Goal: Task Accomplishment & Management: Use online tool/utility

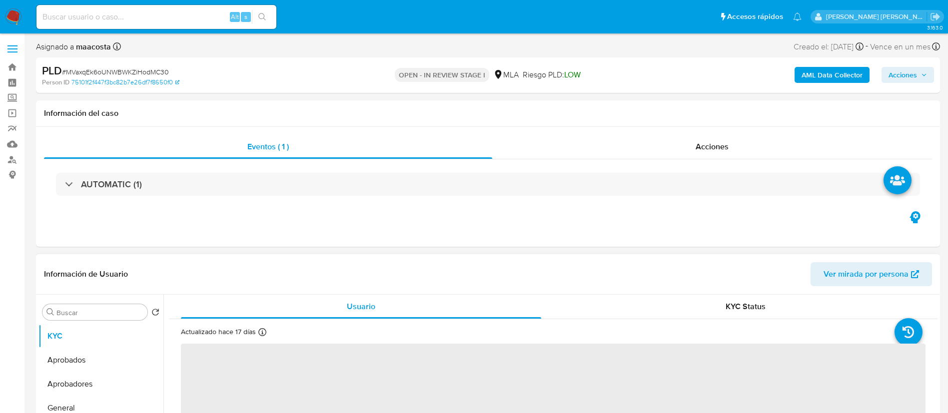
select select "10"
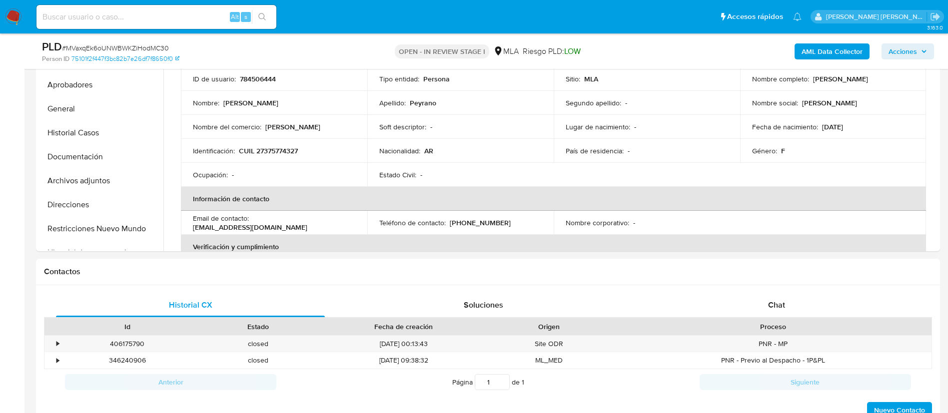
scroll to position [286, 0]
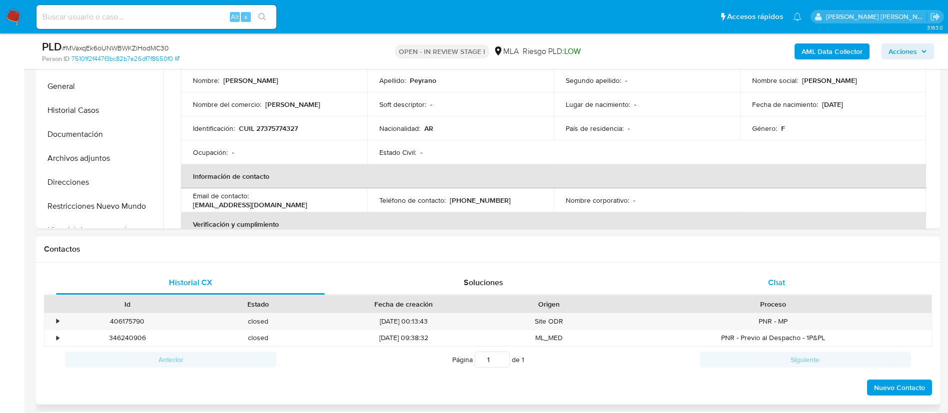
click at [762, 290] on div "Chat" at bounding box center [776, 283] width 269 height 24
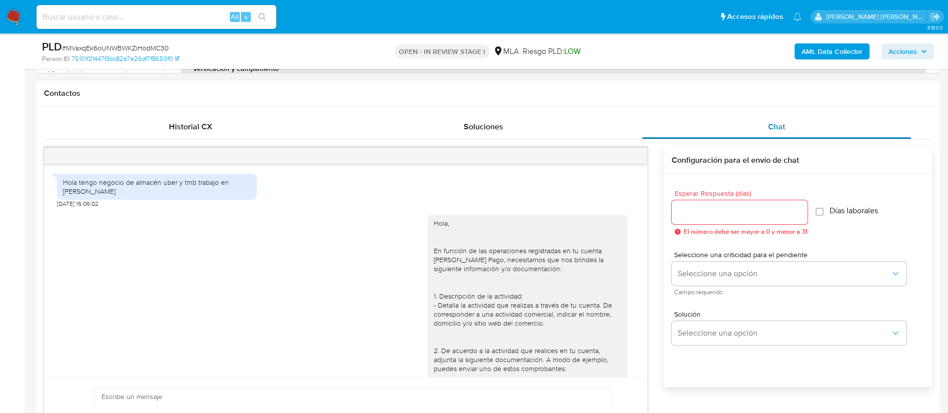
scroll to position [920, 0]
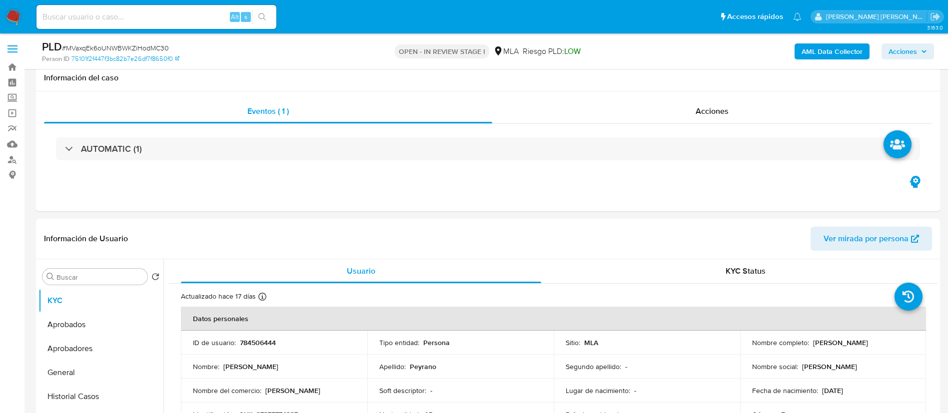
select select "10"
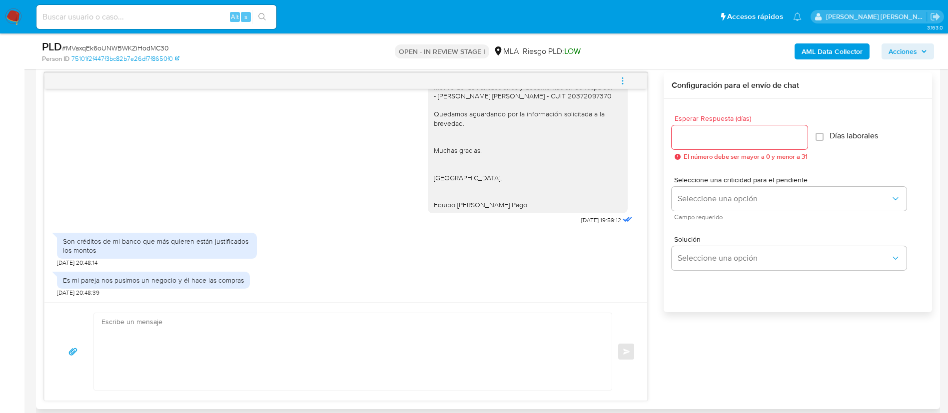
scroll to position [525, 0]
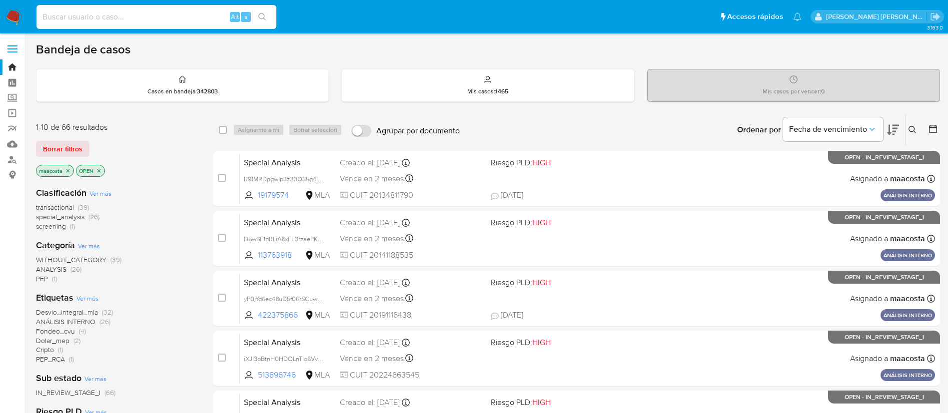
click at [209, 16] on input at bounding box center [156, 16] width 240 height 13
paste input "uX3zu7G9OmOL1I0FbibCiGtb"
type input "uX3zu7G9OmOL1I0FbibCiGtb"
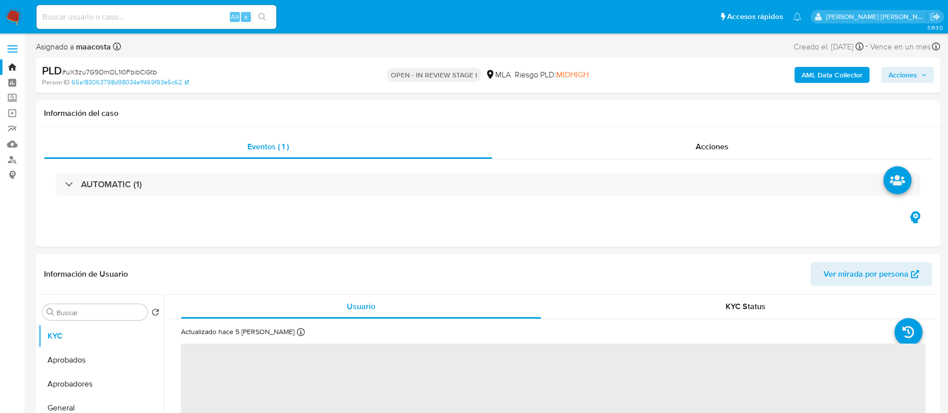
select select "10"
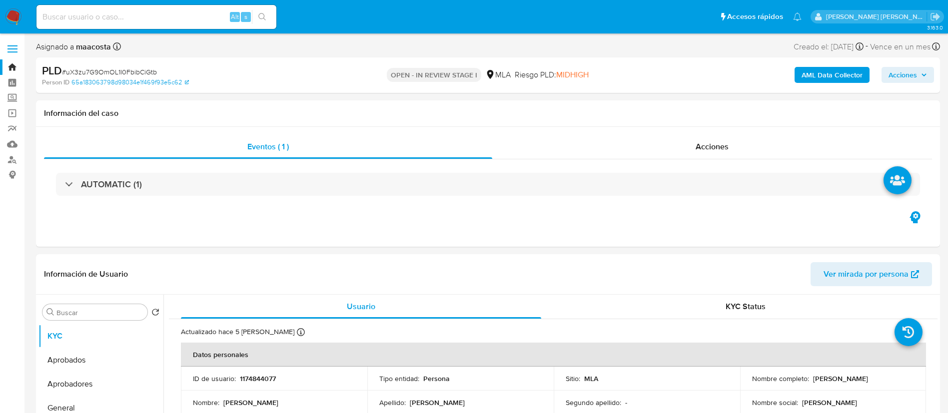
click at [843, 74] on b "AML Data Collector" at bounding box center [832, 75] width 61 height 16
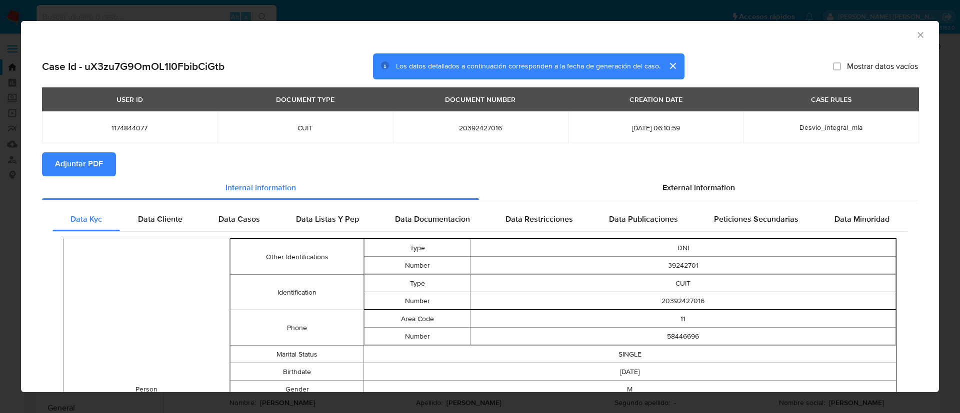
click at [99, 159] on span "Adjuntar PDF" at bounding box center [79, 164] width 48 height 22
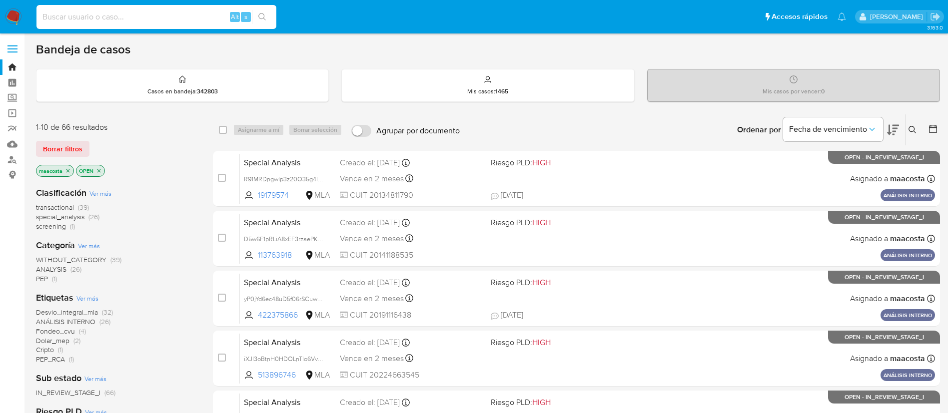
paste input "xD3GF1n4PTBXxHNtcjviNbVy"
click at [209, 16] on input "xD3GF1n4PTBXxHNtcjviNbVy" at bounding box center [156, 16] width 240 height 13
type input "xD3GF1n4PTBXxHNtcjviNbVy"
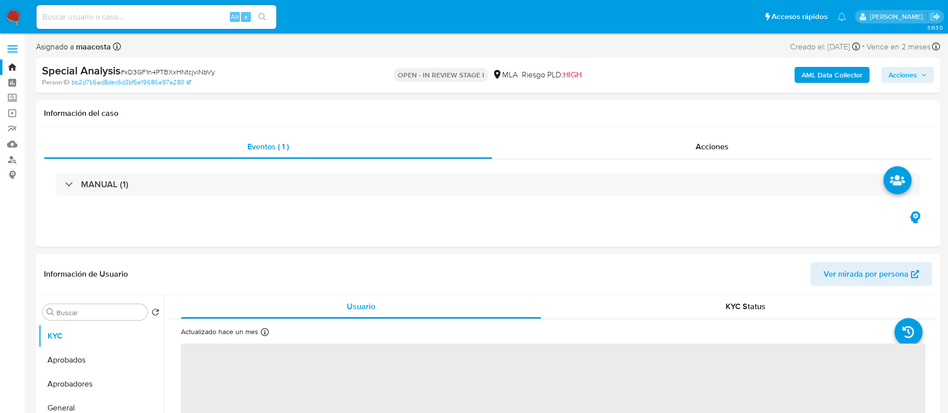
select select "10"
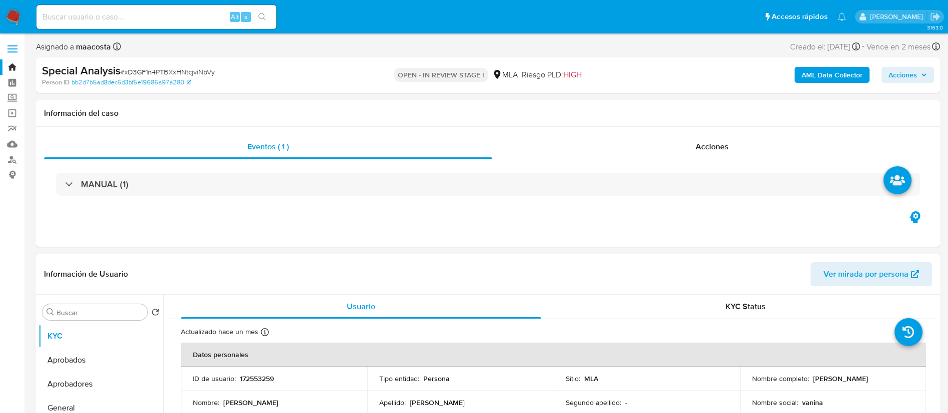
click at [843, 74] on b "AML Data Collector" at bounding box center [832, 75] width 61 height 16
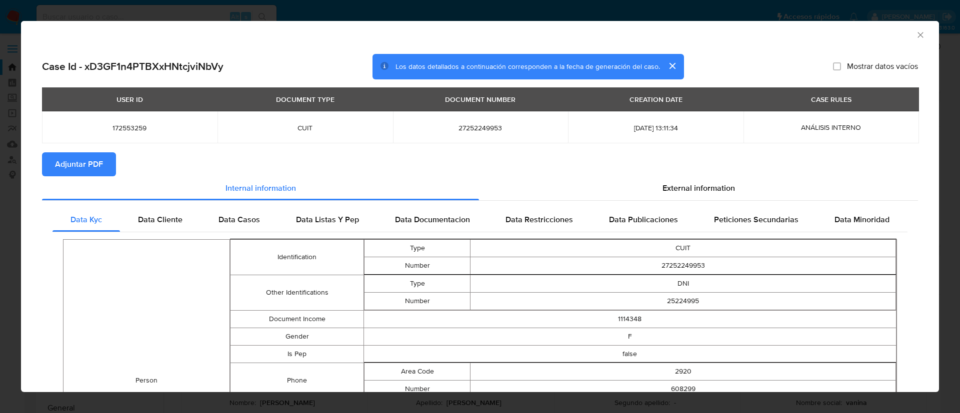
click at [99, 159] on span "Adjuntar PDF" at bounding box center [79, 164] width 48 height 22
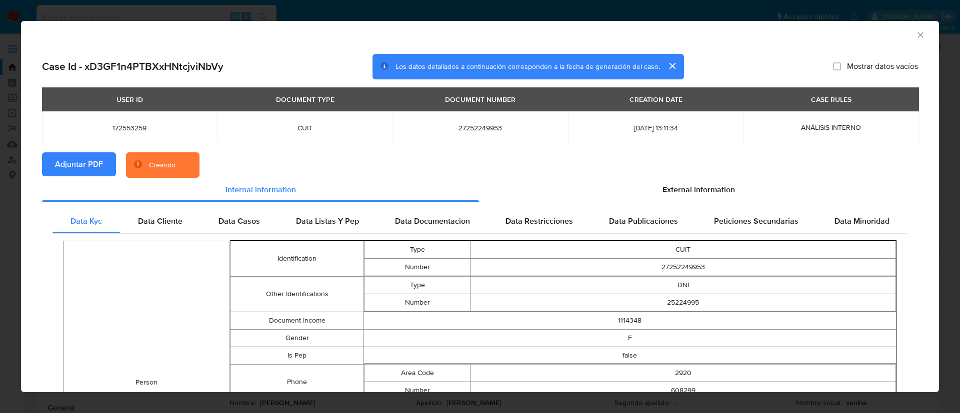
click at [667, 65] on button "cerrar" at bounding box center [672, 66] width 24 height 24
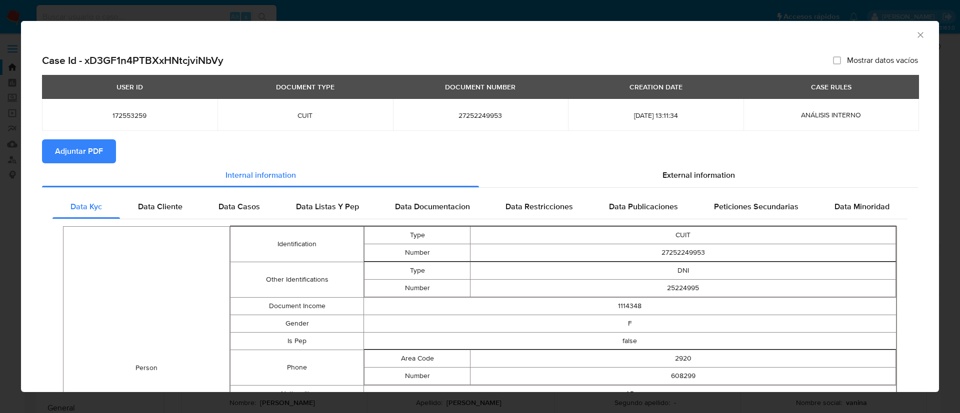
click at [915, 35] on icon "Cerrar ventana" at bounding box center [920, 35] width 10 height 10
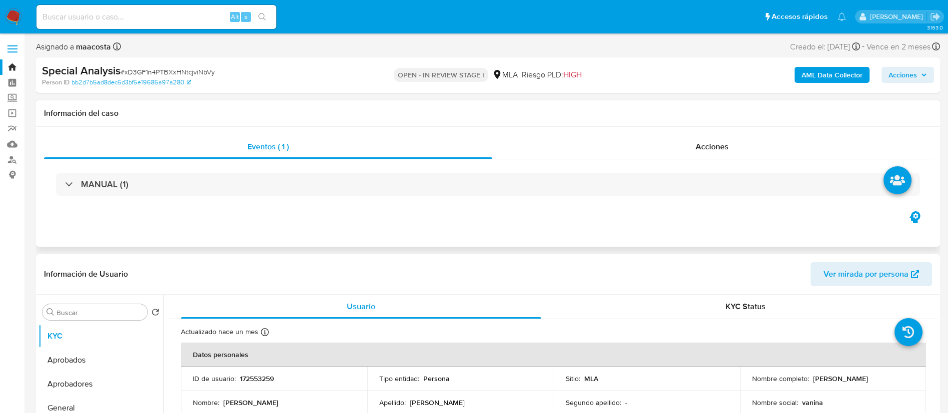
click at [870, 124] on div "Información del caso" at bounding box center [488, 113] width 904 height 26
click at [162, 228] on div "Eventos ( 1 ) Acciones MANUAL (1)" at bounding box center [488, 187] width 904 height 120
click at [131, 20] on input at bounding box center [156, 16] width 240 height 13
paste input "bRi8qLWRGreQP9OCziuLToiL"
type input "bRi8qLWRGreQP9OCziuLToiL"
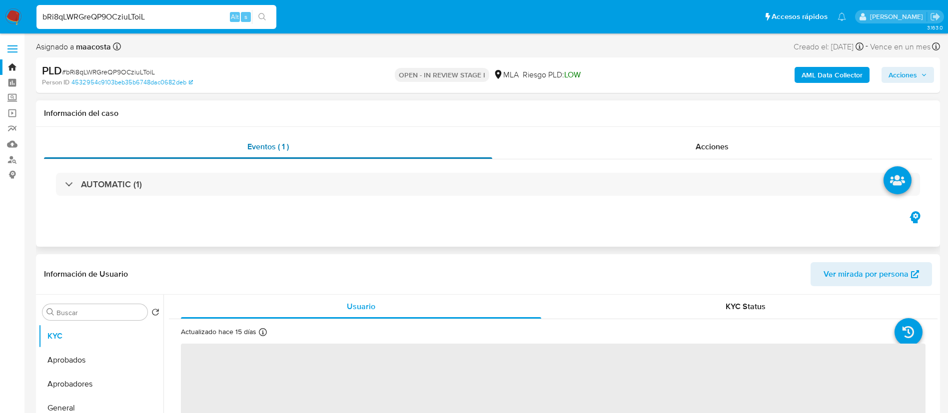
select select "10"
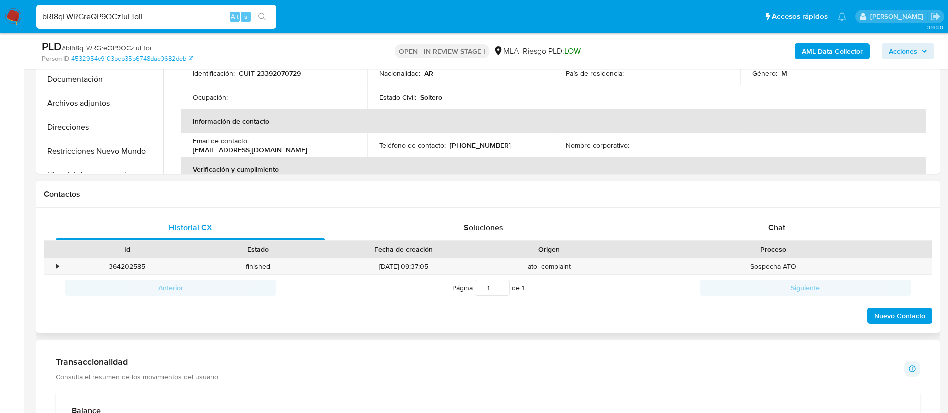
scroll to position [396, 0]
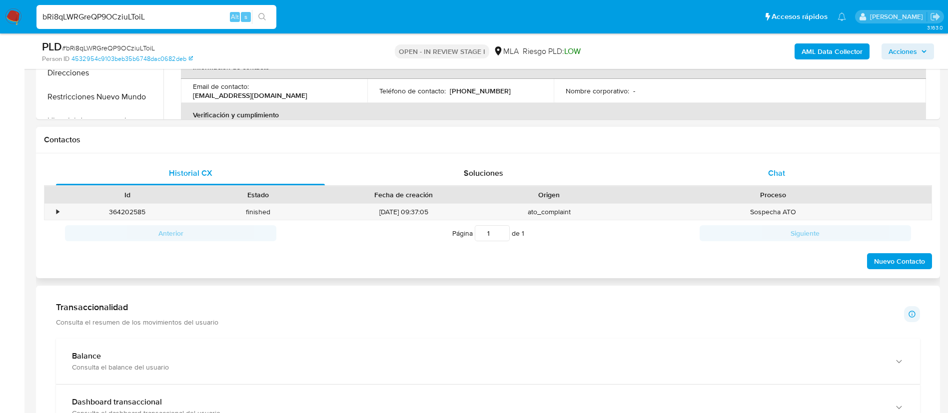
click at [754, 172] on div "Chat" at bounding box center [776, 173] width 269 height 24
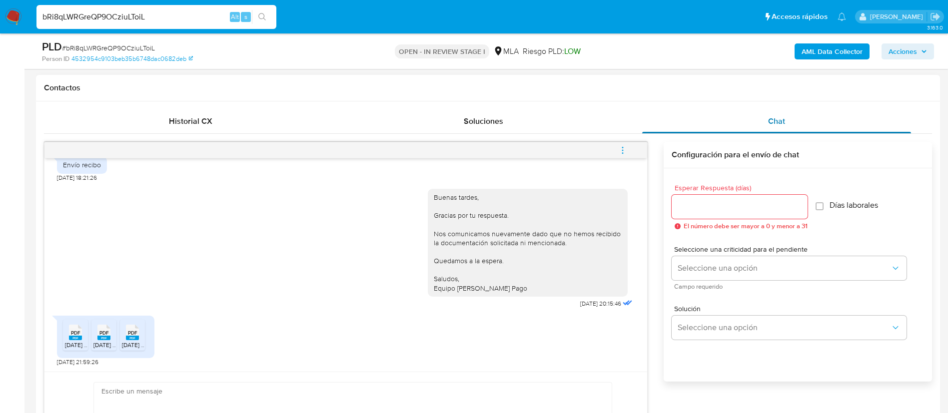
scroll to position [447, 0]
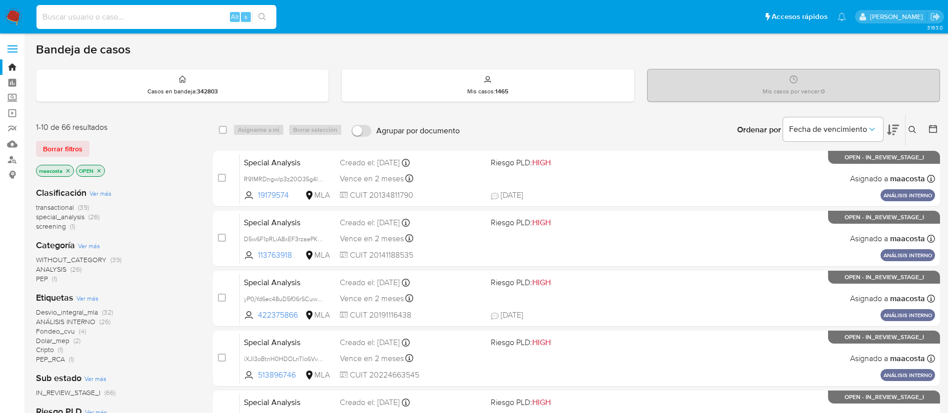
click at [209, 16] on input at bounding box center [156, 16] width 240 height 13
paste input "QnkN2pO7b4sOzki4OTC2rNbp"
type input "QnkN2pO7b4sOzki4OTC2rNbp"
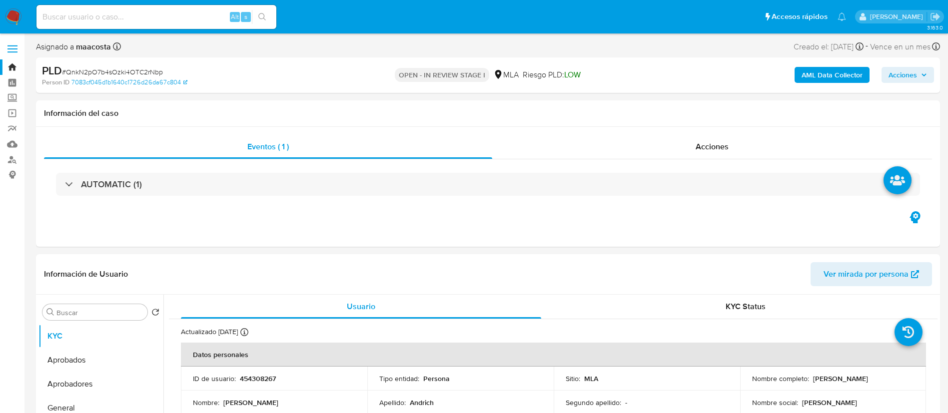
select select "10"
click at [843, 74] on b "AML Data Collector" at bounding box center [832, 75] width 61 height 16
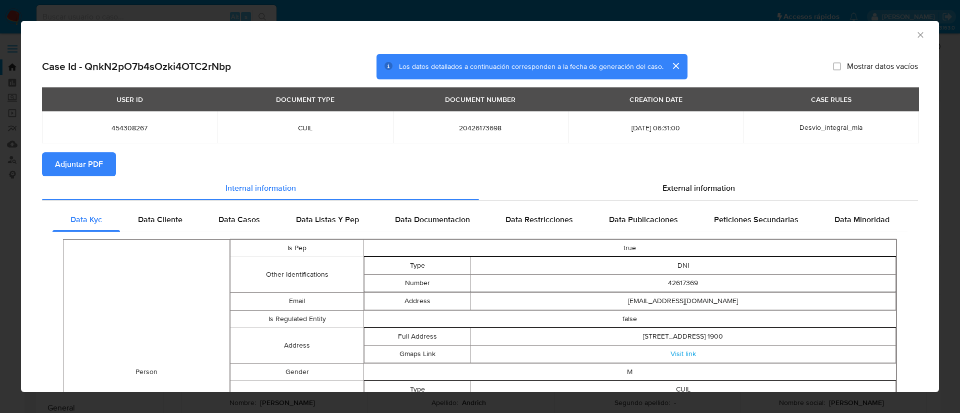
click at [99, 159] on span "Adjuntar PDF" at bounding box center [79, 164] width 48 height 22
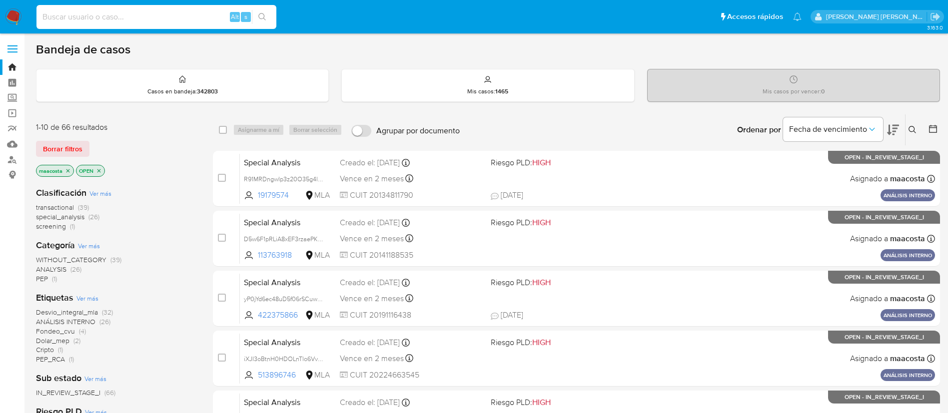
click at [209, 16] on input at bounding box center [156, 16] width 240 height 13
paste input "C9mnQUYTvecPCQleSIoUUqAr"
type input "C9mnQUYTvecPCQleSIoUUqAr"
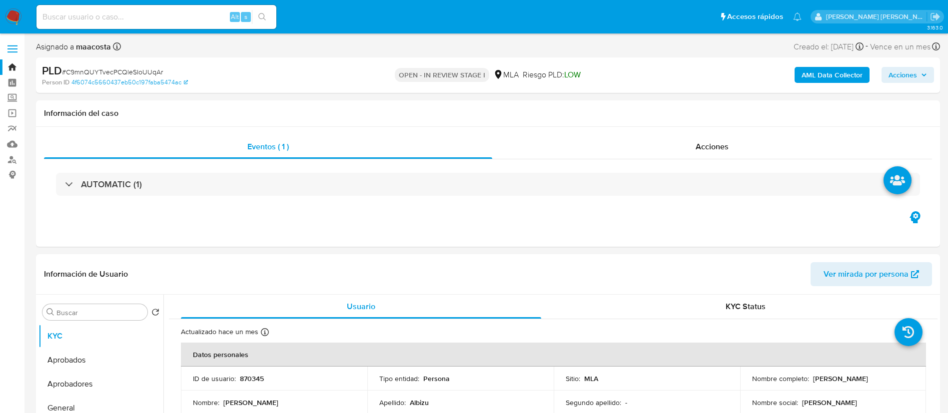
select select "10"
click at [843, 74] on b "AML Data Collector" at bounding box center [832, 75] width 61 height 16
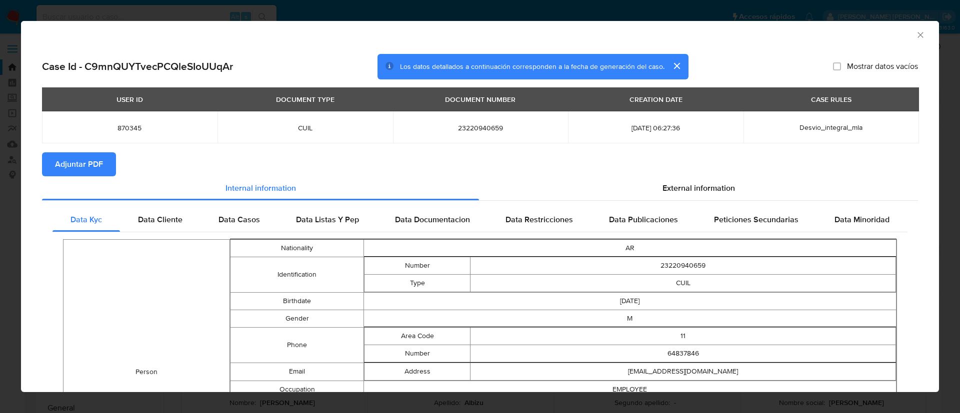
click at [99, 159] on span "Adjuntar PDF" at bounding box center [79, 164] width 48 height 22
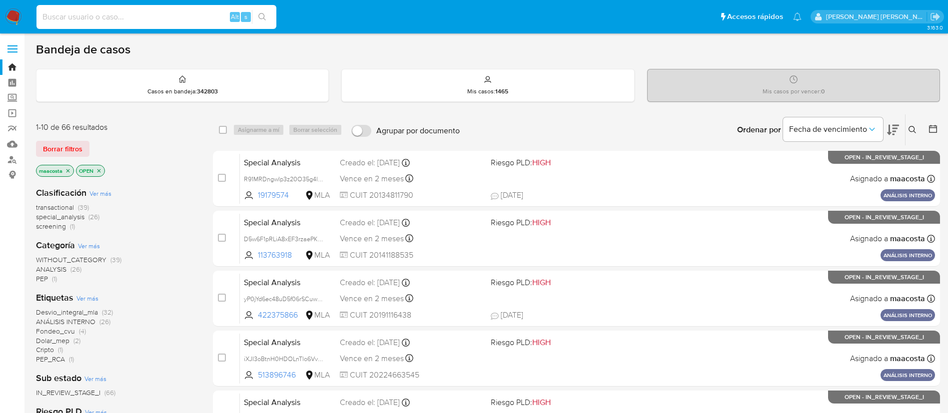
click at [209, 16] on input at bounding box center [156, 16] width 240 height 13
paste input "bRi8qLWRGreQP9OCziuLToiL"
type input "bRi8qLWRGreQP9OCziuLToiL"
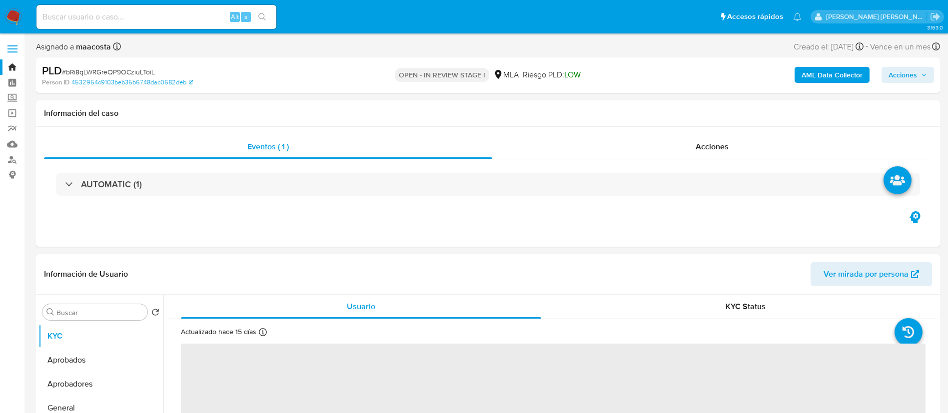
select select "10"
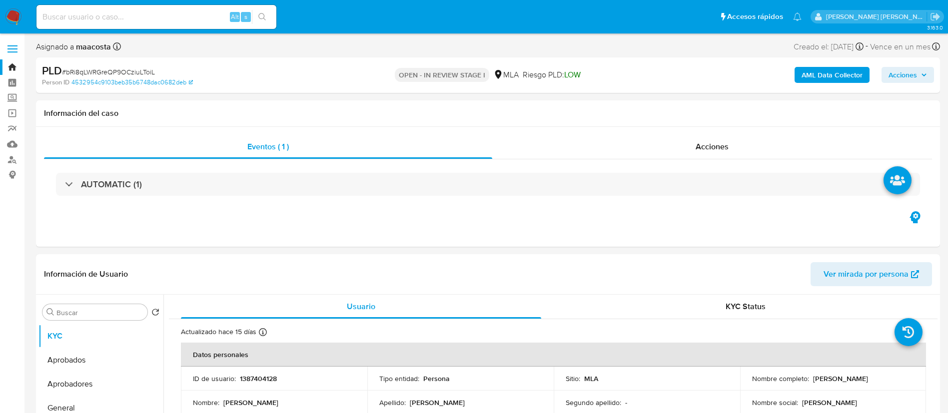
click at [843, 74] on b "AML Data Collector" at bounding box center [832, 75] width 61 height 16
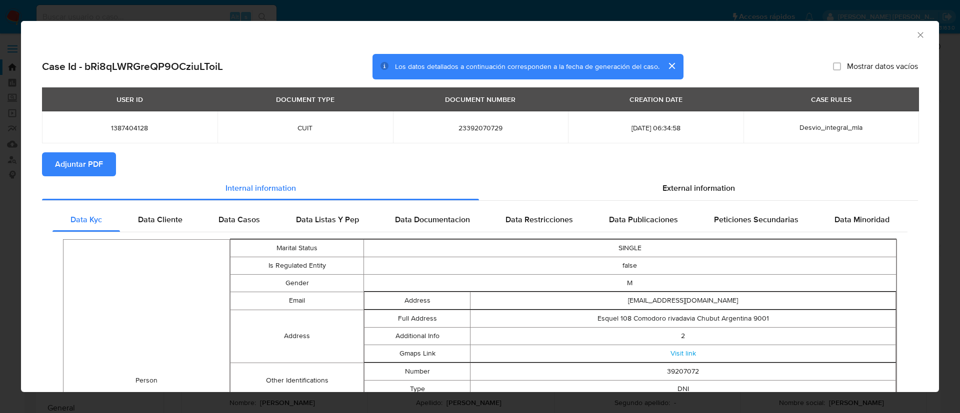
click at [99, 159] on span "Adjuntar PDF" at bounding box center [79, 164] width 48 height 22
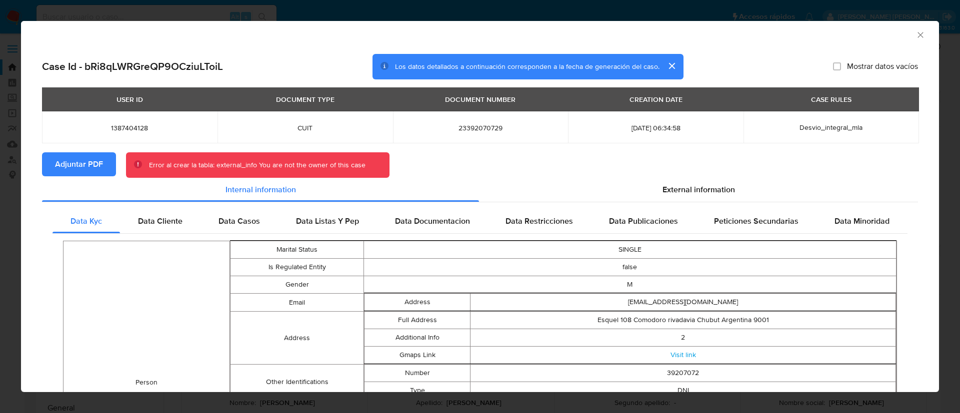
click at [85, 160] on span "Adjuntar PDF" at bounding box center [79, 164] width 48 height 22
click at [908, 29] on div "AML Data Collector" at bounding box center [480, 33] width 918 height 25
click at [915, 31] on icon "Cerrar ventana" at bounding box center [920, 35] width 10 height 10
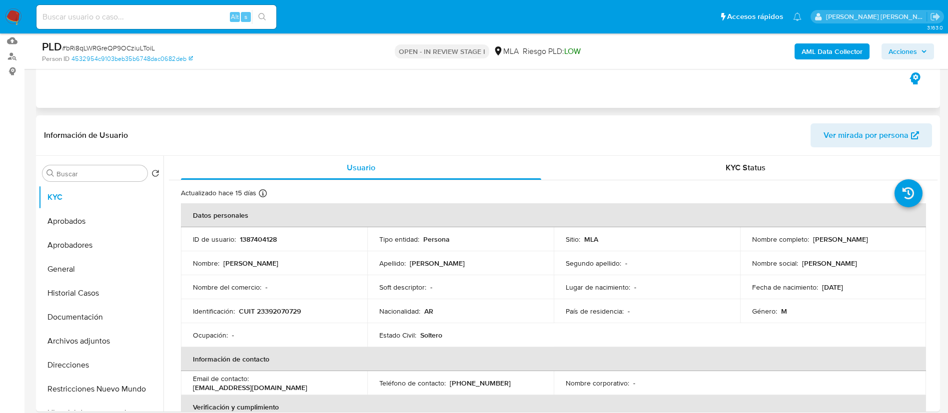
scroll to position [127, 0]
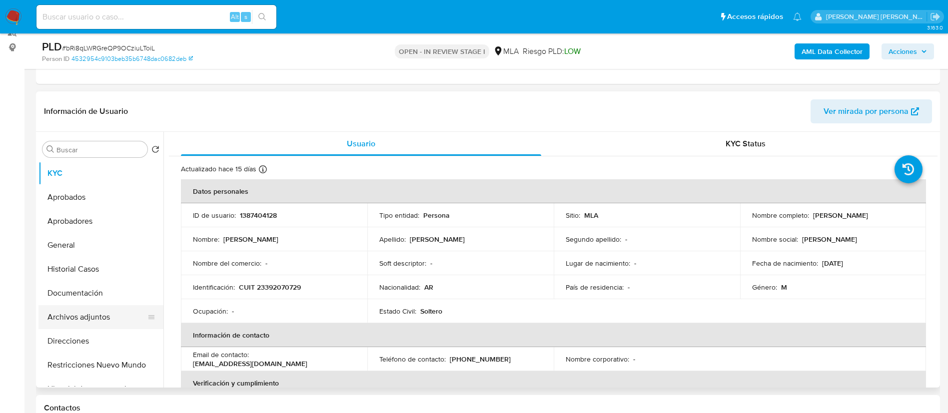
click at [86, 310] on button "Archivos adjuntos" at bounding box center [96, 317] width 117 height 24
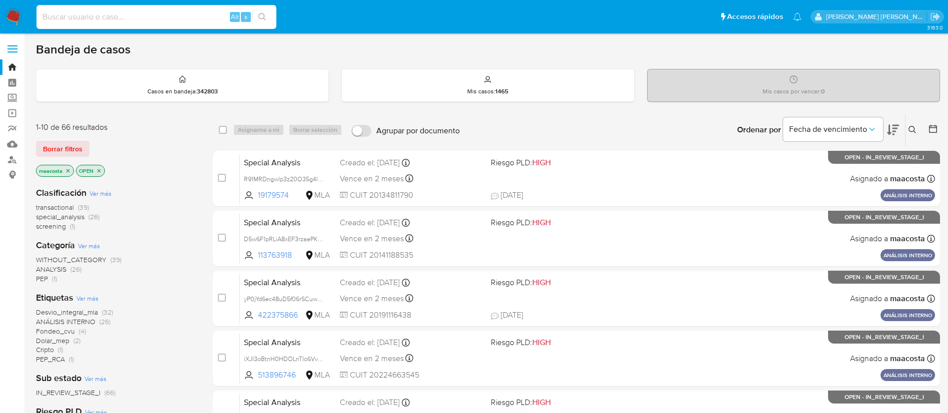
click at [192, 13] on input at bounding box center [156, 16] width 240 height 13
paste input "MVaxqEk6oUNWBWKZiHodMC30"
type input "MVaxqEk6oUNWBWKZiHodMC30"
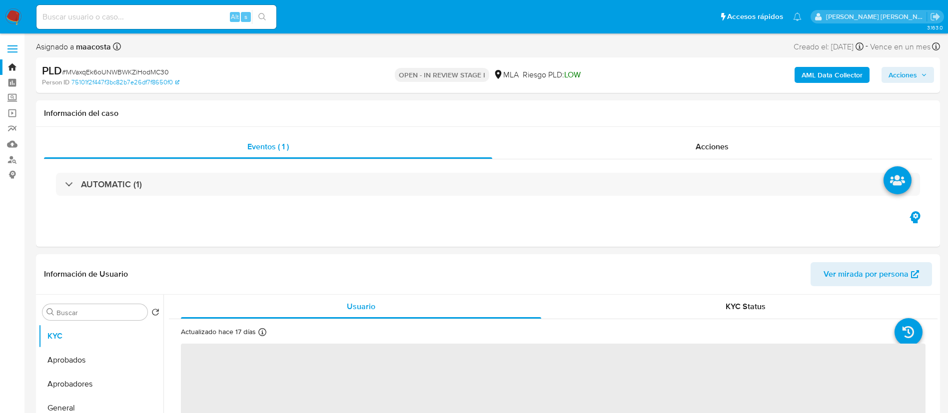
select select "10"
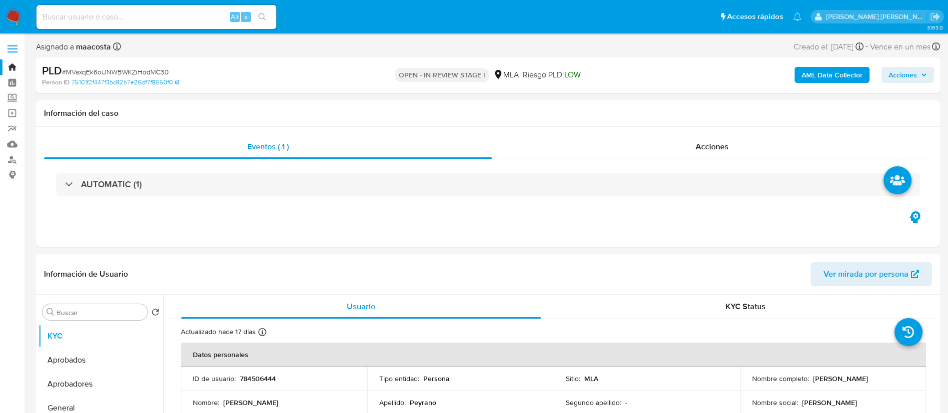
click at [843, 74] on b "AML Data Collector" at bounding box center [832, 75] width 61 height 16
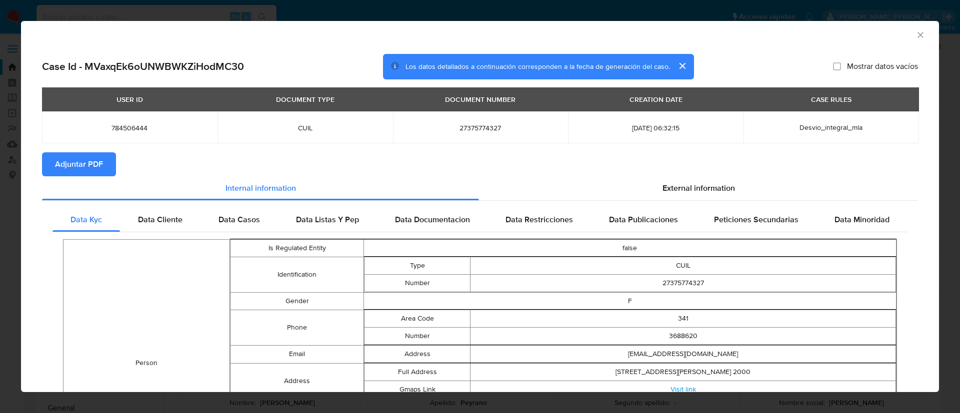
click at [99, 159] on span "Adjuntar PDF" at bounding box center [79, 164] width 48 height 22
